Goal: Task Accomplishment & Management: Manage account settings

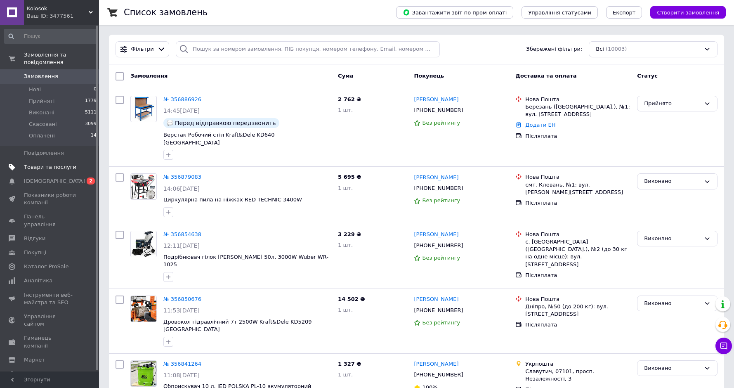
click at [86, 163] on link "Товари та послуги" at bounding box center [51, 167] width 102 height 14
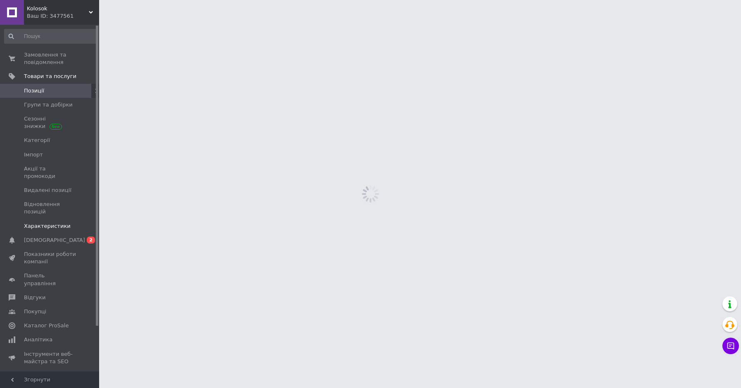
click at [89, 219] on link "Характеристики" at bounding box center [51, 226] width 102 height 14
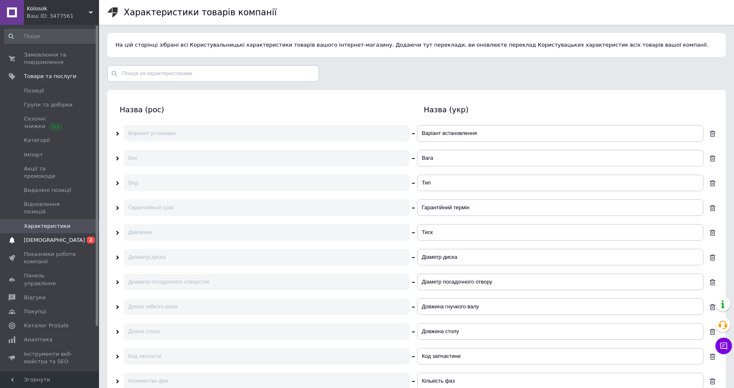
click at [86, 237] on span "0 2" at bounding box center [87, 240] width 23 height 7
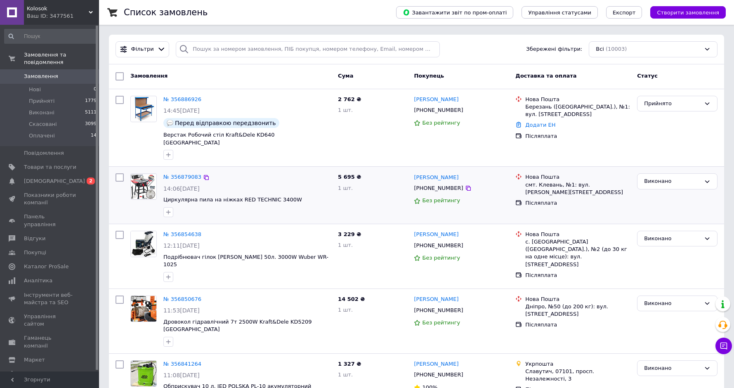
drag, startPoint x: 448, startPoint y: 150, endPoint x: 375, endPoint y: 178, distance: 78.0
click at [448, 150] on div "Геннадій Шендера +380679606031 Без рейтингу" at bounding box center [462, 127] width 102 height 71
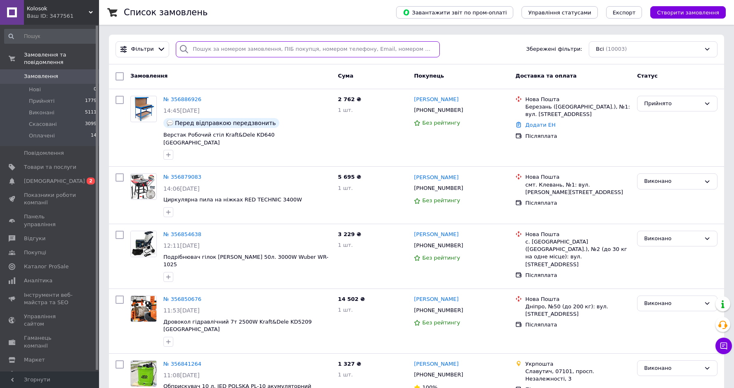
paste input "Яковенко"
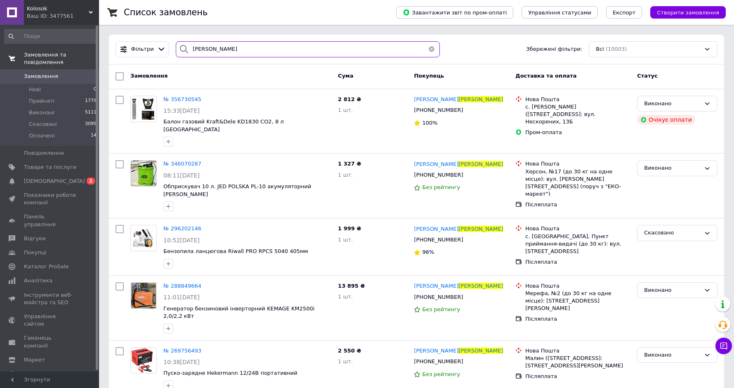
type input "Яковенко"
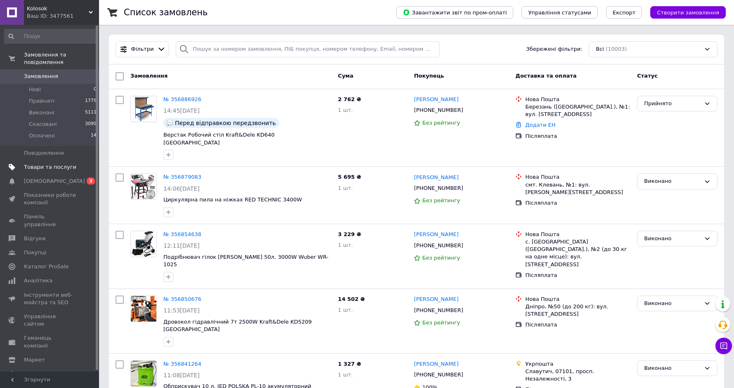
click at [71, 164] on link "Товари та послуги" at bounding box center [51, 167] width 102 height 14
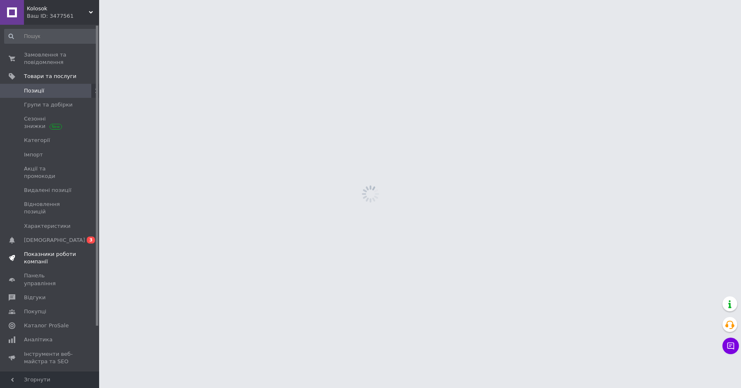
click at [80, 247] on link "Показники роботи компанії" at bounding box center [51, 257] width 102 height 21
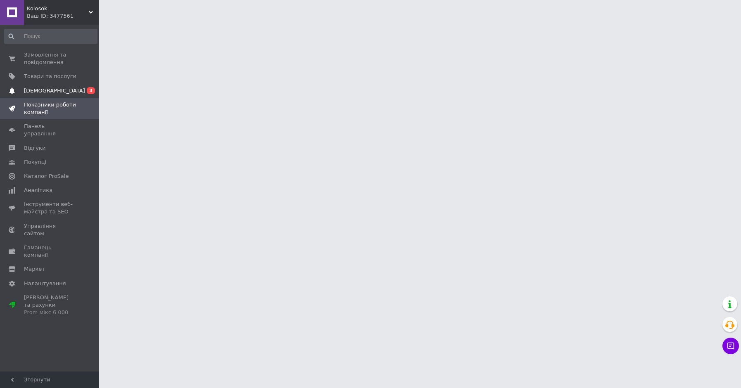
click at [77, 95] on link "Сповіщення 0 3" at bounding box center [51, 91] width 102 height 14
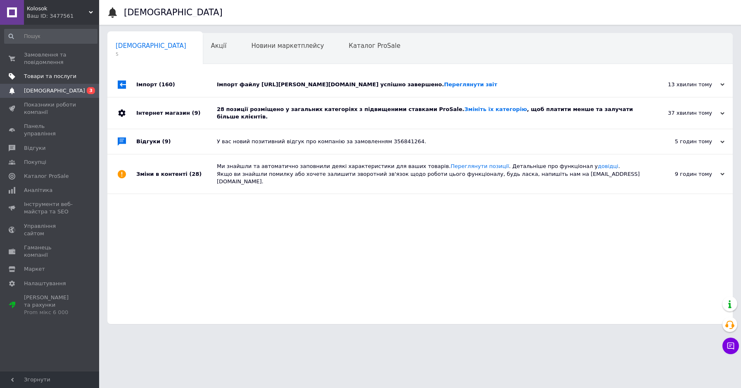
click at [66, 76] on span "Товари та послуги" at bounding box center [50, 76] width 52 height 7
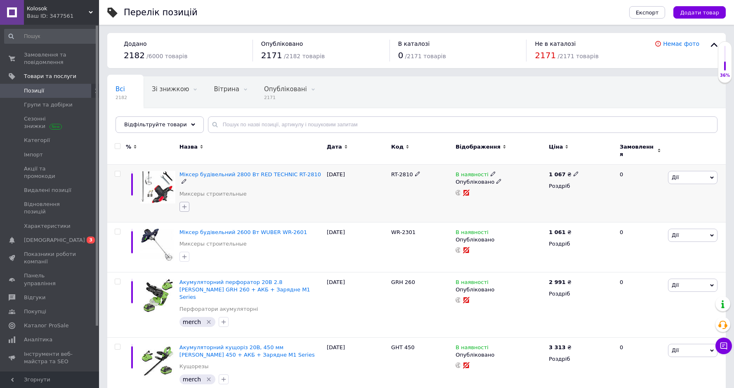
click at [186, 204] on icon "button" at bounding box center [184, 207] width 7 height 7
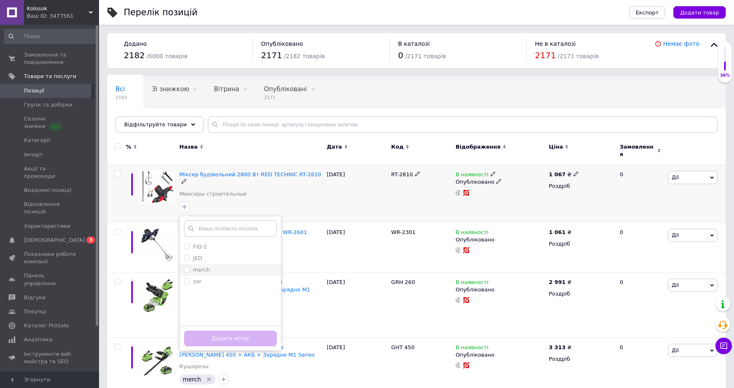
click at [187, 267] on input "merch" at bounding box center [186, 269] width 5 height 5
checkbox input "true"
click at [209, 331] on button "Додати мітку" at bounding box center [230, 339] width 93 height 16
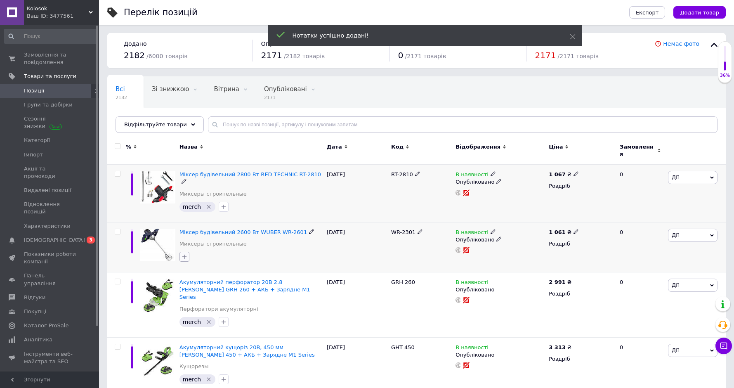
click at [185, 253] on icon "button" at bounding box center [184, 256] width 7 height 7
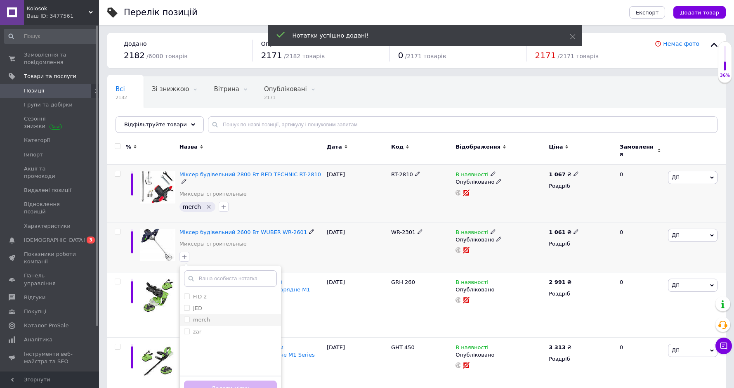
click at [189, 317] on input "merch" at bounding box center [186, 319] width 5 height 5
checkbox input "true"
click at [219, 381] on button "Додати мітку" at bounding box center [230, 389] width 93 height 16
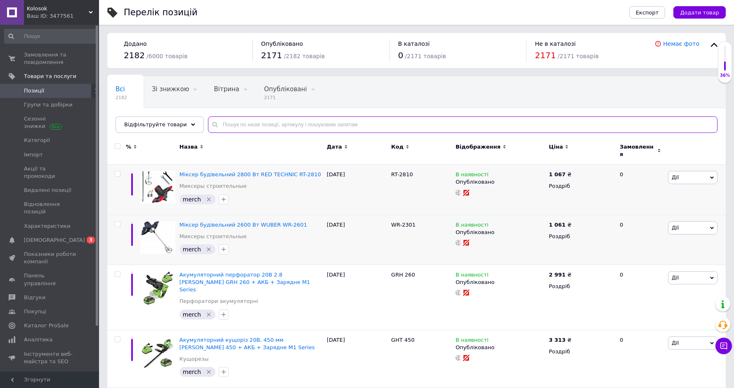
click at [220, 128] on input "text" at bounding box center [463, 124] width 510 height 17
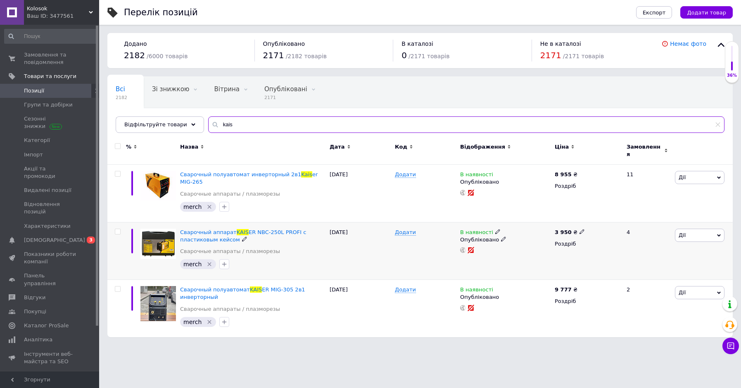
type input "kais"
click at [495, 229] on icon at bounding box center [497, 231] width 5 height 5
click at [512, 232] on li "Немає в наявності" at bounding box center [542, 238] width 78 height 12
click at [416, 243] on div "Додати" at bounding box center [425, 251] width 65 height 58
click at [60, 56] on span "Замовлення та повідомлення" at bounding box center [50, 58] width 52 height 15
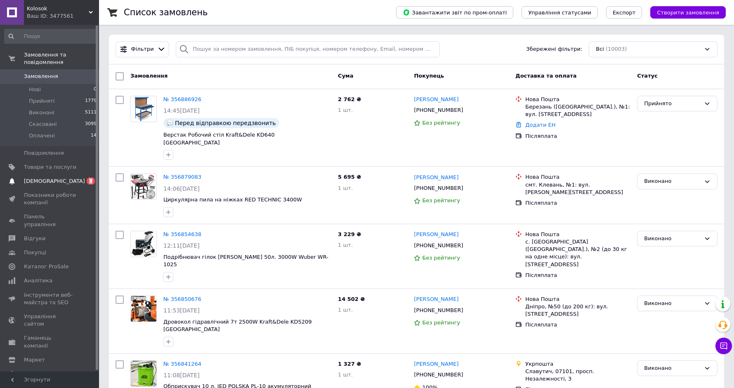
click at [77, 178] on span "0 3" at bounding box center [87, 181] width 23 height 7
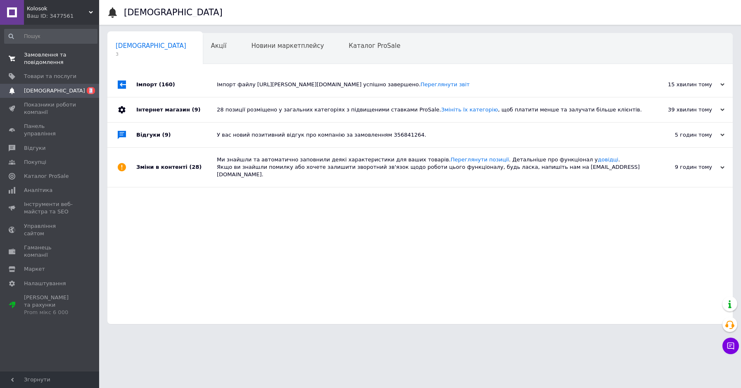
click at [57, 58] on span "Замовлення та повідомлення" at bounding box center [50, 58] width 52 height 15
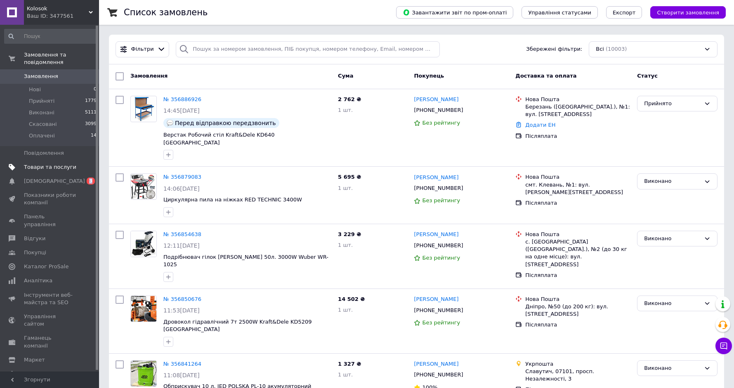
click at [73, 163] on span "Товари та послуги" at bounding box center [50, 166] width 52 height 7
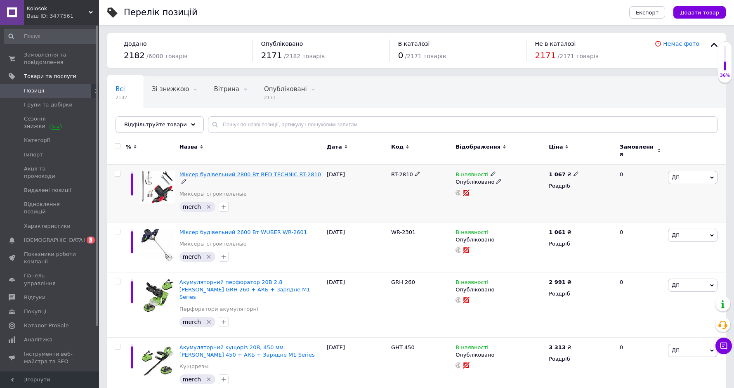
click at [261, 171] on span "Міксер будівельний 2800 Вт RED TECHNIC RT-2810" at bounding box center [251, 174] width 142 height 6
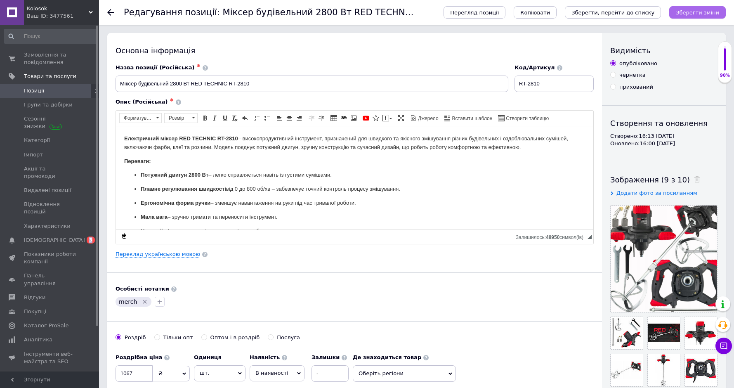
click at [703, 7] on button "Зберегти зміни" at bounding box center [698, 12] width 57 height 12
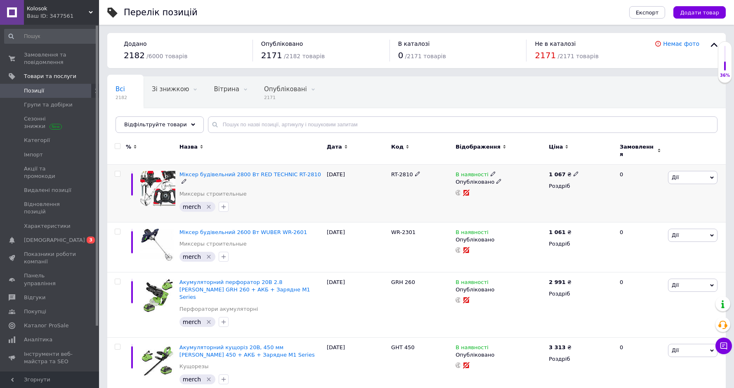
click at [643, 192] on div "0" at bounding box center [640, 194] width 51 height 58
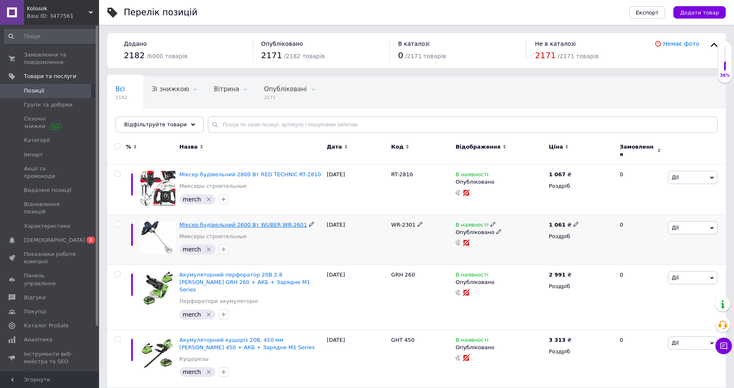
click at [267, 223] on span "Міксер будівельний 2600 Вт WUBER WR-2601" at bounding box center [244, 225] width 128 height 6
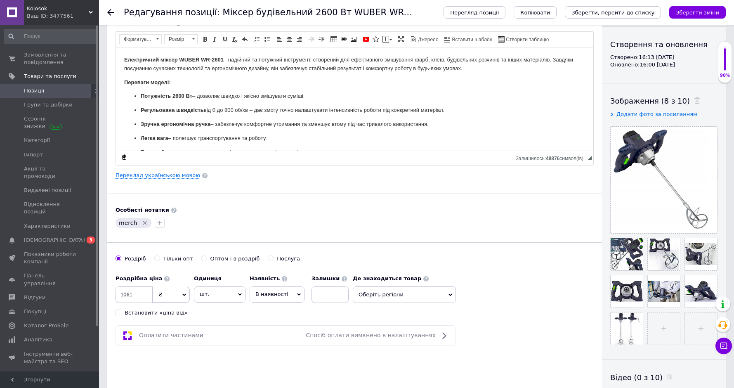
scroll to position [83, 0]
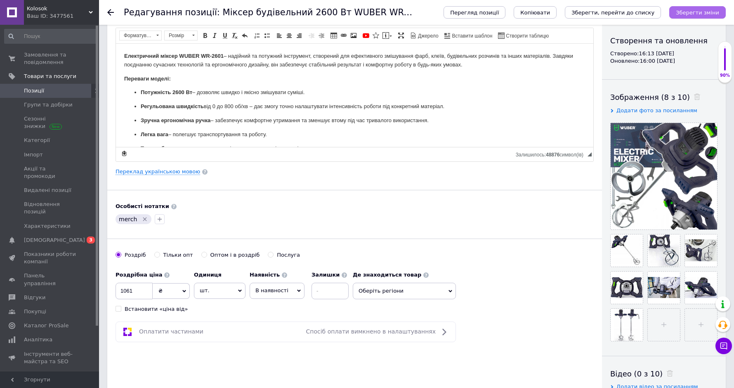
click at [711, 13] on icon "Зберегти зміни" at bounding box center [697, 12] width 43 height 6
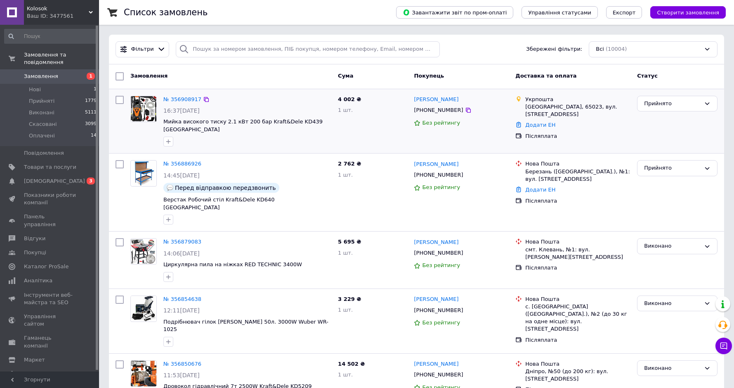
click at [430, 95] on div "Максим Богуненко" at bounding box center [436, 99] width 46 height 9
click at [431, 97] on link "Максим Богуненко" at bounding box center [436, 100] width 45 height 8
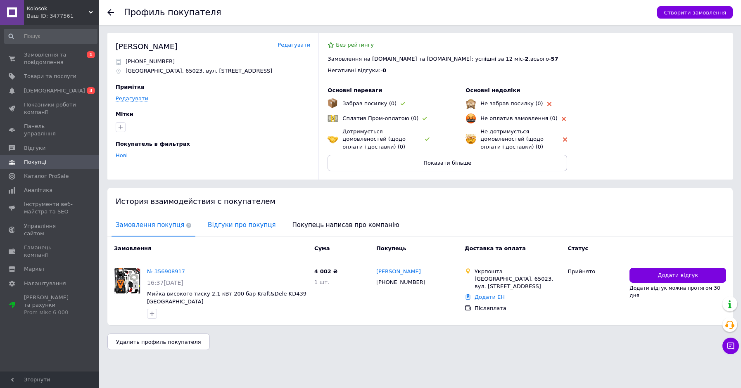
click at [237, 220] on span "Відгуки про покупця" at bounding box center [242, 225] width 76 height 21
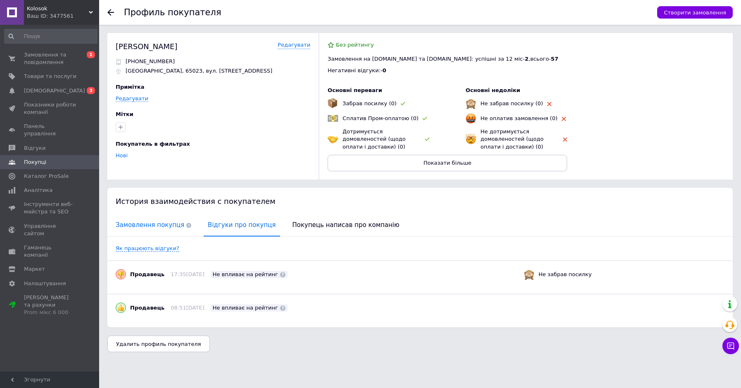
click at [153, 231] on span "Замовлення покупця" at bounding box center [153, 225] width 84 height 21
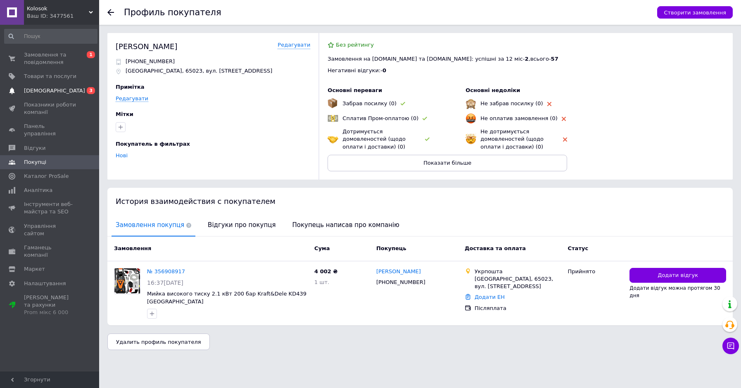
click at [59, 95] on link "[DEMOGRAPHIC_DATA] 0 3" at bounding box center [51, 91] width 102 height 14
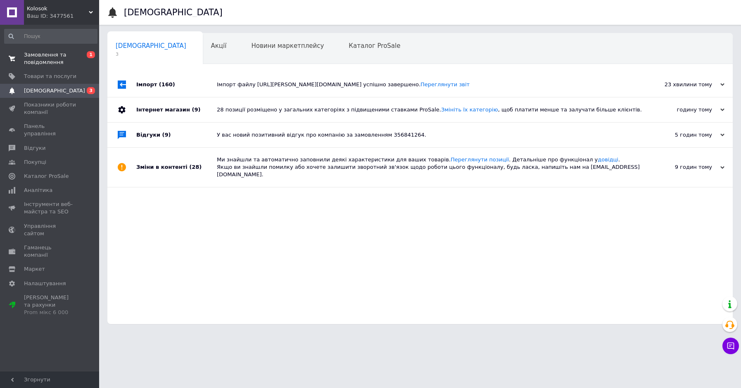
click at [68, 57] on span "Замовлення та повідомлення" at bounding box center [50, 58] width 52 height 15
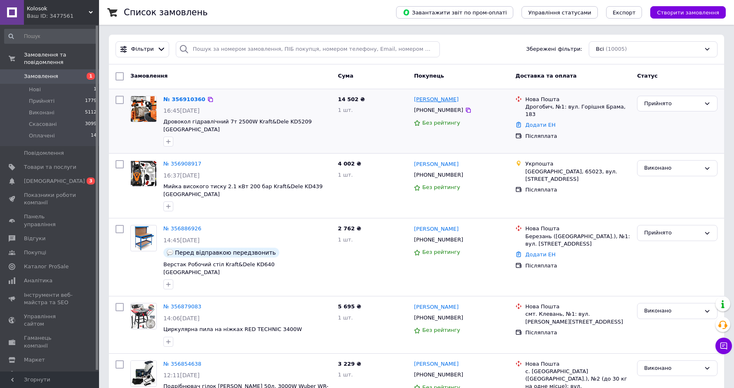
click at [430, 97] on link "[PERSON_NAME]" at bounding box center [436, 100] width 45 height 8
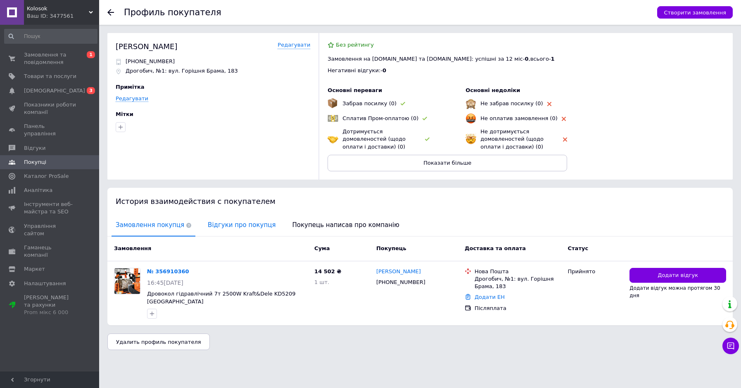
click at [240, 232] on span "Відгуки про покупця" at bounding box center [242, 225] width 76 height 21
